Goal: Information Seeking & Learning: Learn about a topic

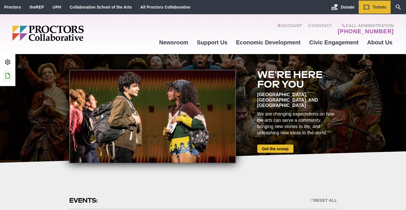
click at [9, 78] on icon at bounding box center [7, 75] width 7 height 7
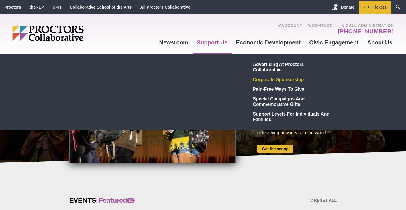
click at [268, 79] on link "Corporate Sponsorship" at bounding box center [292, 80] width 83 height 10
